Goal: Obtain resource: Download file/media

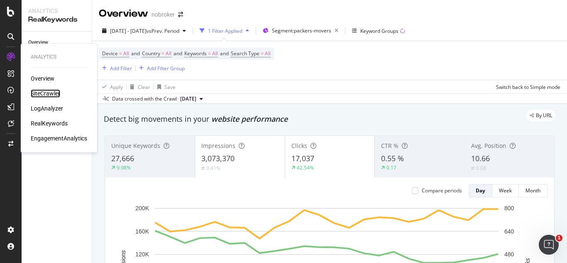
click at [44, 95] on div "SiteCrawler" at bounding box center [45, 93] width 29 height 8
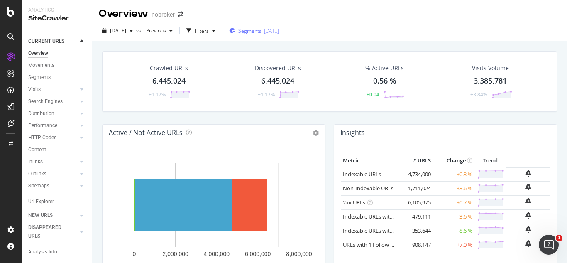
click at [276, 32] on div "Segments 2025-08-19" at bounding box center [254, 30] width 50 height 7
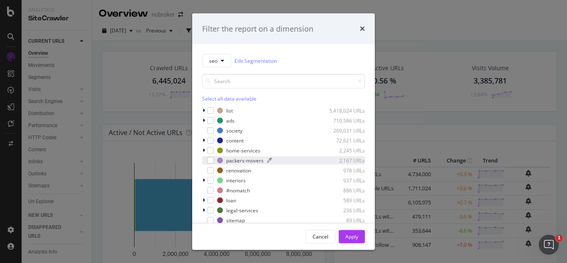
click at [229, 158] on div "packers-movers" at bounding box center [244, 160] width 37 height 7
click at [358, 241] on div "Apply" at bounding box center [352, 236] width 13 height 12
click at [357, 235] on td "Indexable URLs with Bad Description" at bounding box center [370, 230] width 59 height 14
click at [353, 233] on link "Indexable URLs with Bad Description" at bounding box center [388, 230] width 91 height 7
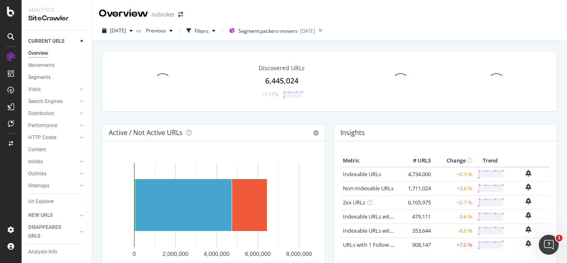
click at [365, 25] on div "2025 Aug. 4th vs Previous Filters Segment: packers-movers 2025-08-19" at bounding box center [329, 32] width 475 height 17
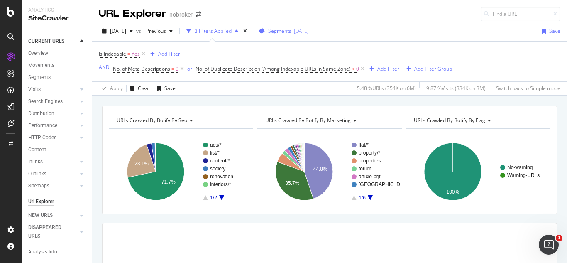
click at [309, 33] on div "[DATE]" at bounding box center [301, 30] width 15 height 7
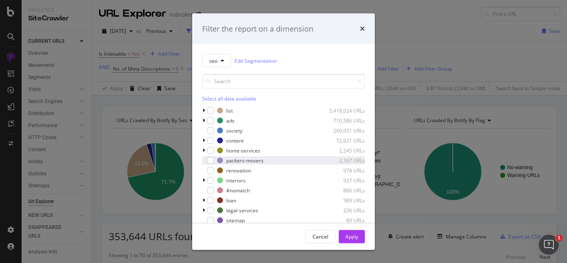
click at [205, 161] on div "modal" at bounding box center [204, 160] width 5 height 8
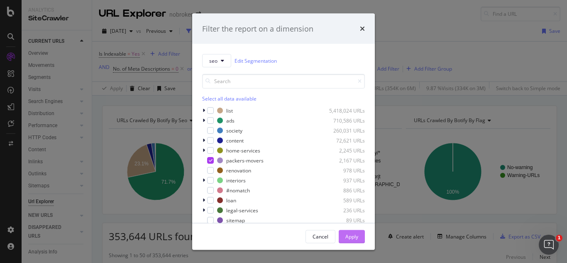
click at [353, 240] on div "Apply" at bounding box center [352, 236] width 13 height 12
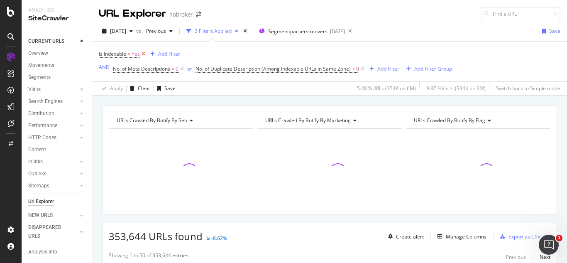
click at [142, 50] on icon at bounding box center [143, 54] width 7 height 8
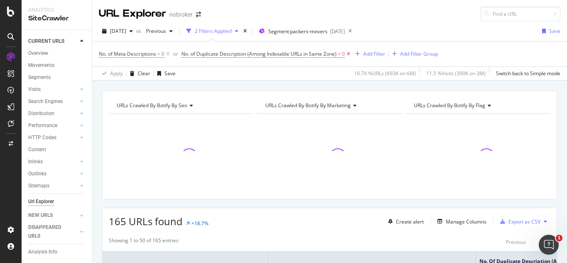
click at [350, 55] on icon at bounding box center [348, 54] width 7 height 8
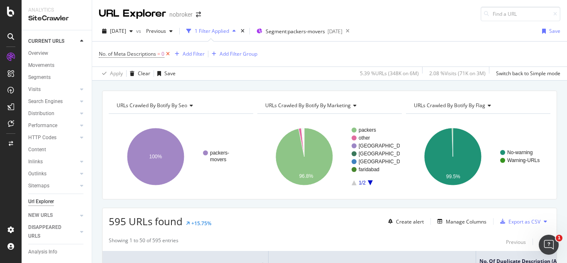
click at [166, 54] on icon at bounding box center [167, 54] width 7 height 8
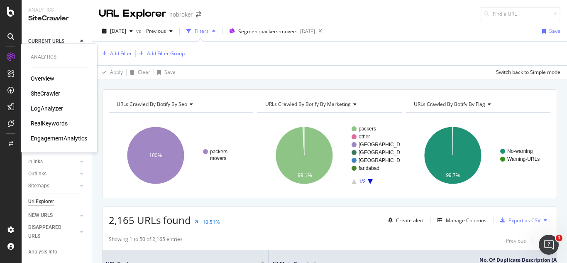
click at [45, 91] on div "SiteCrawler" at bounding box center [45, 93] width 29 height 8
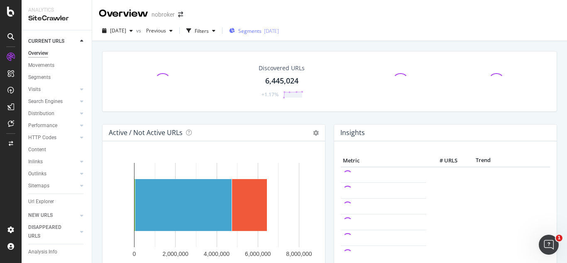
click at [262, 27] on span "Segments" at bounding box center [249, 30] width 23 height 7
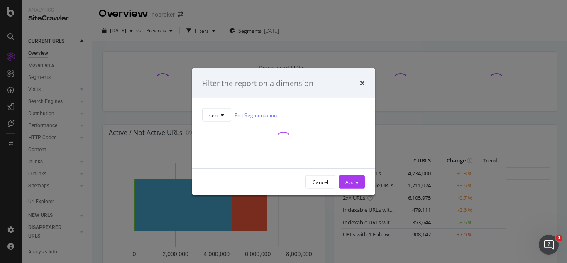
scroll to position [59, 0]
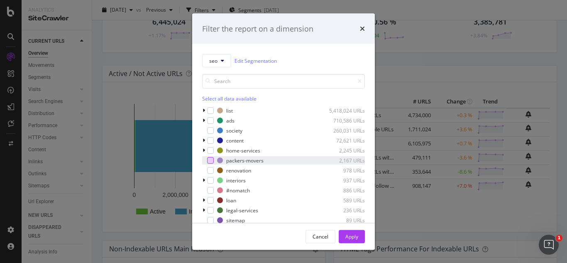
click at [211, 160] on div "modal" at bounding box center [210, 160] width 7 height 7
click at [356, 234] on div "Apply" at bounding box center [352, 236] width 13 height 7
click at [350, 234] on div "Insights Metric # URLS Change Trend Indexable URLs 4,734,000 +0.3 % Non-Indexab…" at bounding box center [446, 152] width 232 height 175
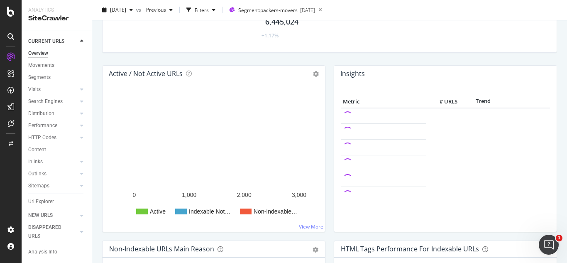
scroll to position [59, 0]
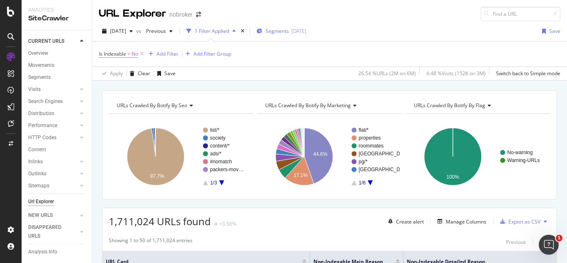
click at [307, 36] on div "Segments [DATE]" at bounding box center [282, 31] width 50 height 12
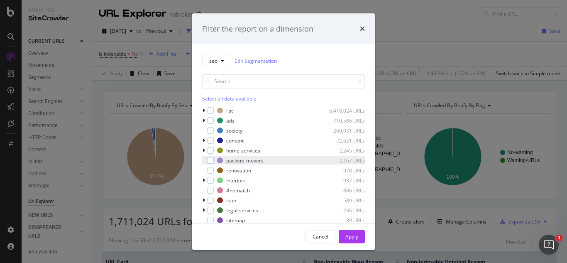
click at [217, 162] on div "packers-movers 2,167 URLs" at bounding box center [283, 160] width 163 height 8
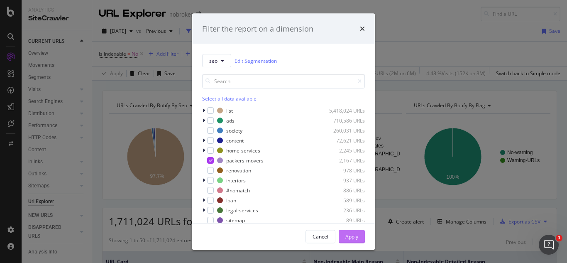
click at [346, 234] on div "Apply" at bounding box center [352, 236] width 13 height 7
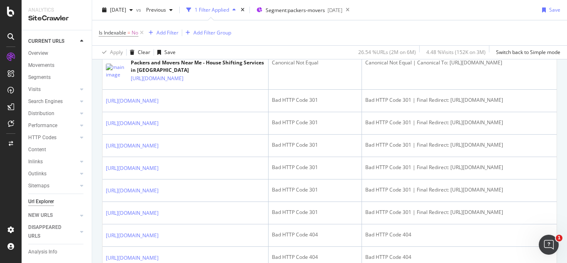
click at [346, 112] on td "Bad HTTP Code 301" at bounding box center [315, 101] width 93 height 22
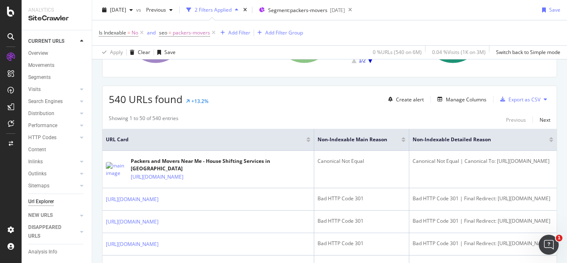
scroll to position [124, 0]
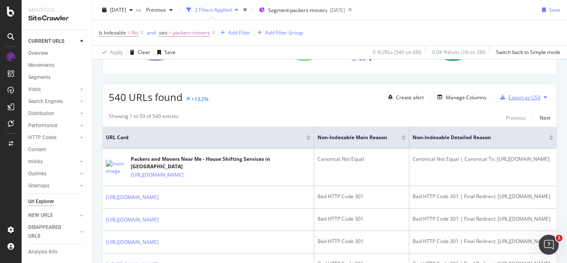
click at [514, 99] on div "Export as CSV" at bounding box center [525, 97] width 32 height 7
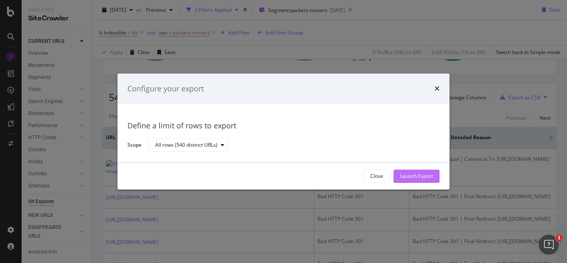
click at [418, 178] on div "Launch Export" at bounding box center [416, 176] width 33 height 7
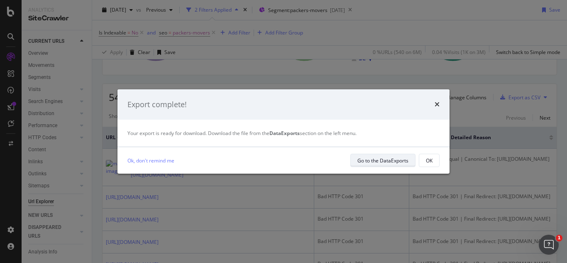
click at [403, 164] on div "Go to the DataExports" at bounding box center [383, 161] width 51 height 12
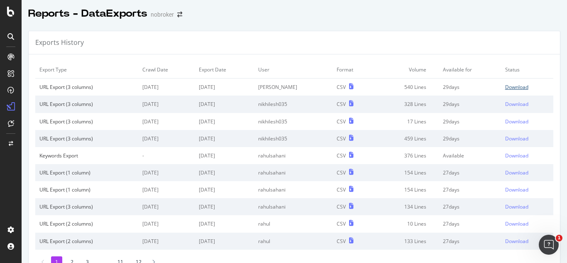
click at [505, 87] on div "Download" at bounding box center [516, 86] width 23 height 7
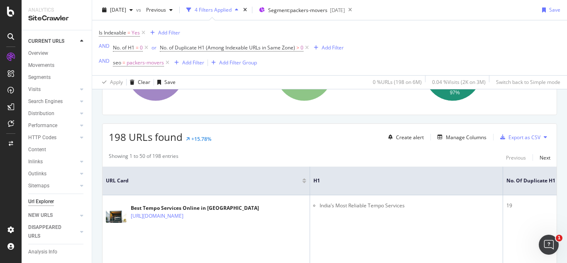
scroll to position [114, 0]
click at [512, 135] on div "Export as CSV" at bounding box center [525, 137] width 32 height 7
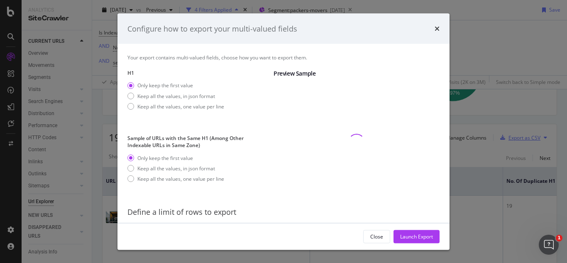
scroll to position [26, 0]
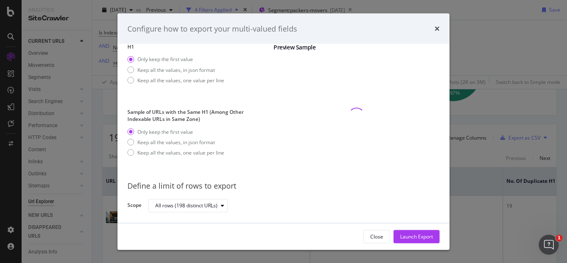
click at [437, 25] on div "times" at bounding box center [437, 28] width 5 height 11
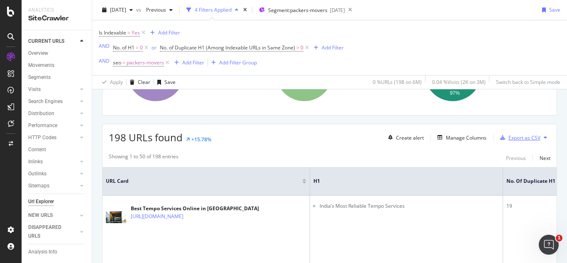
click at [523, 139] on div "Export as CSV" at bounding box center [525, 137] width 32 height 7
click at [544, 135] on icon at bounding box center [545, 137] width 3 height 5
click at [541, 127] on div "198 URLs found +15.78% Create alert Manage Columns Export as CSV" at bounding box center [330, 134] width 454 height 20
click at [509, 139] on div "Export as CSV" at bounding box center [525, 137] width 32 height 7
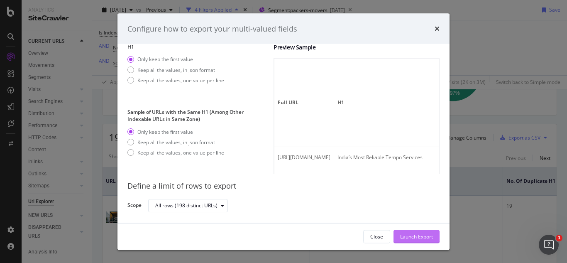
click at [432, 235] on div "Launch Export" at bounding box center [416, 236] width 33 height 7
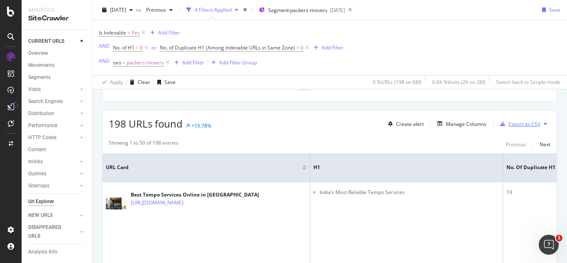
scroll to position [128, 0]
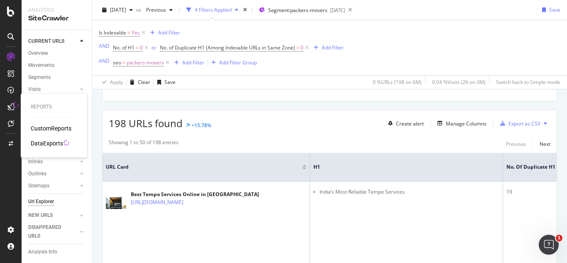
click at [12, 108] on icon at bounding box center [10, 106] width 7 height 7
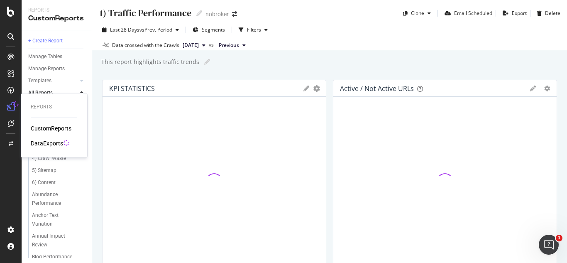
click at [45, 141] on div "DataExports" at bounding box center [47, 143] width 32 height 8
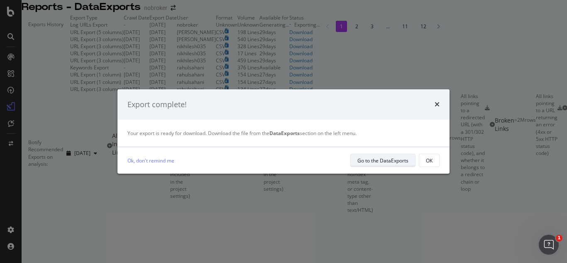
click at [374, 162] on div "Go to the DataExports" at bounding box center [383, 160] width 51 height 7
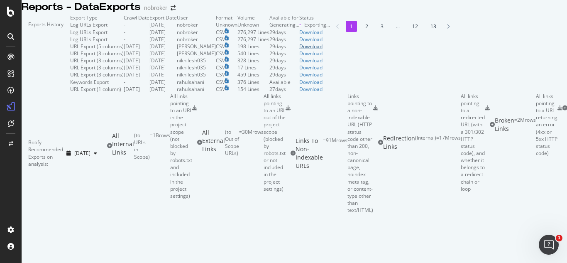
click at [330, 50] on div "Download" at bounding box center [314, 46] width 31 height 7
click at [70, 42] on div "Exports History" at bounding box center [46, 53] width 49 height 78
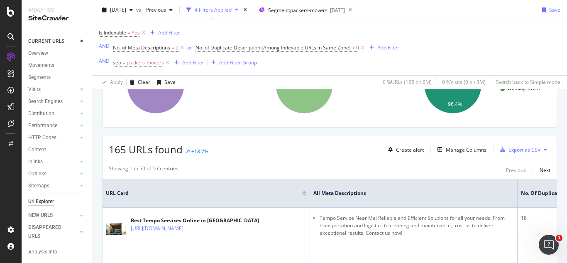
scroll to position [102, 0]
click at [521, 146] on div "Export as CSV" at bounding box center [525, 149] width 32 height 7
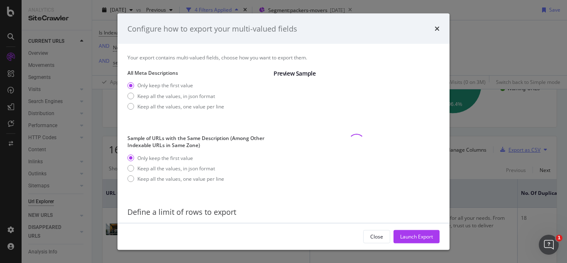
scroll to position [26, 0]
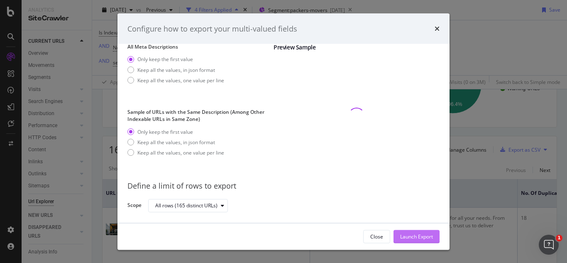
click at [429, 232] on div "Launch Export" at bounding box center [416, 236] width 33 height 12
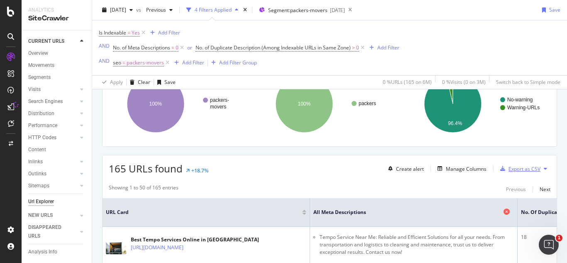
scroll to position [82, 0]
click at [525, 172] on div "Export as CSV" at bounding box center [525, 169] width 32 height 7
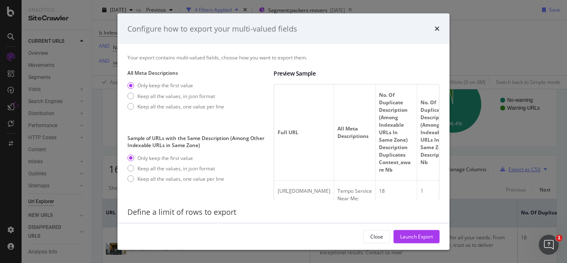
scroll to position [26, 0]
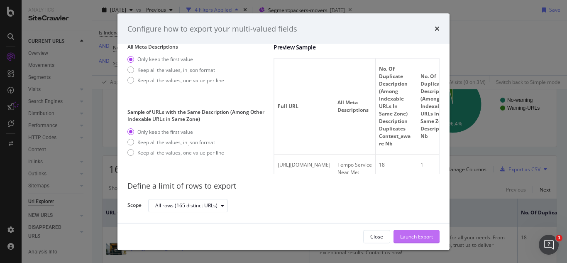
click at [401, 237] on div "Launch Export" at bounding box center [416, 236] width 33 height 7
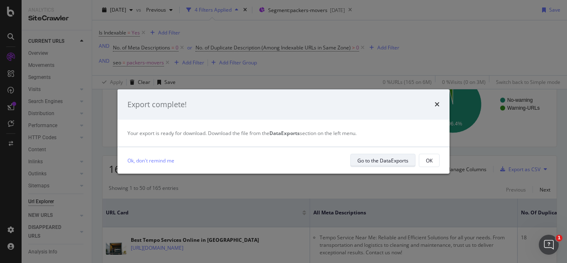
click at [373, 164] on div "Go to the DataExports" at bounding box center [383, 160] width 51 height 7
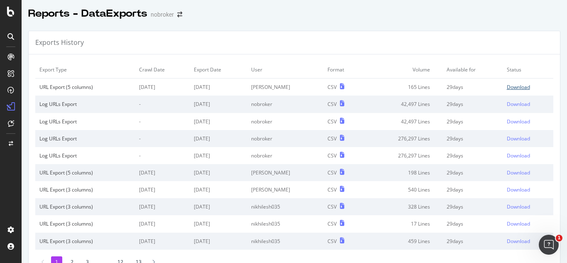
click at [507, 87] on div "Download" at bounding box center [518, 86] width 23 height 7
